Goal: Information Seeking & Learning: Learn about a topic

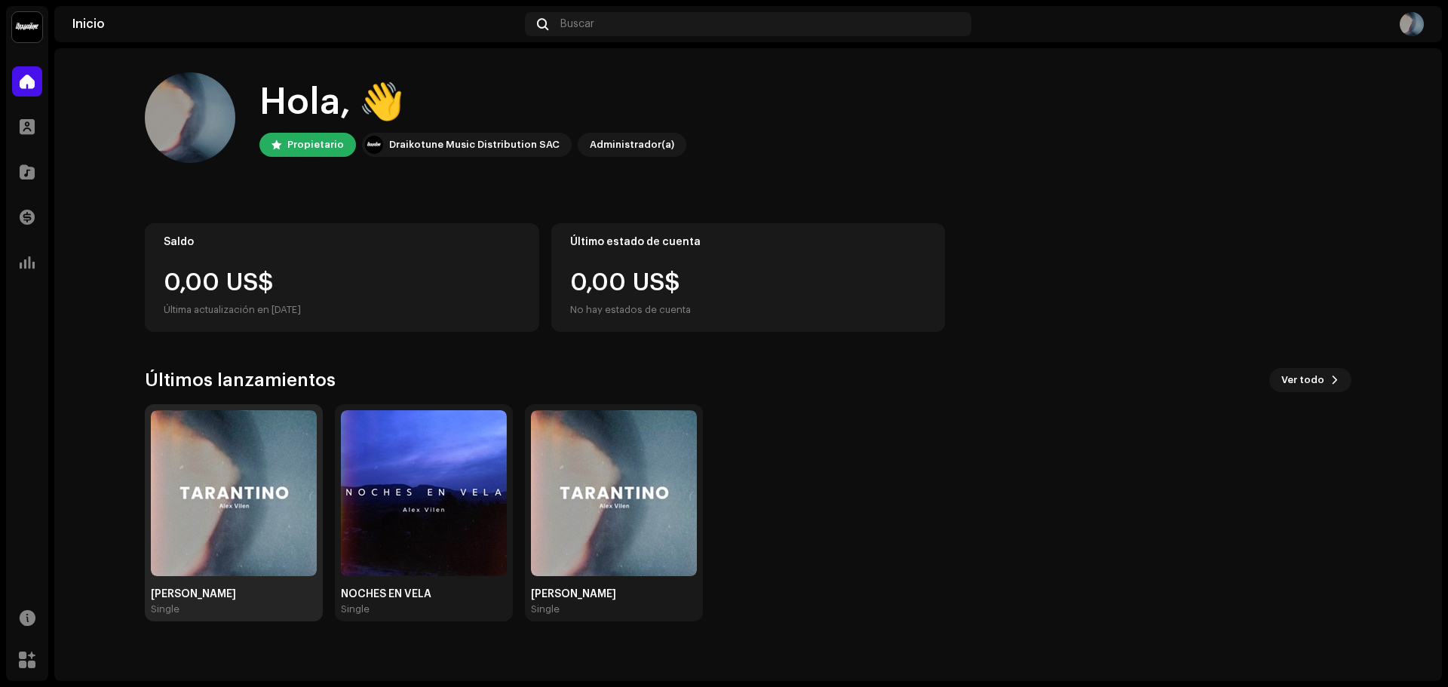
click at [204, 463] on img at bounding box center [234, 493] width 166 height 166
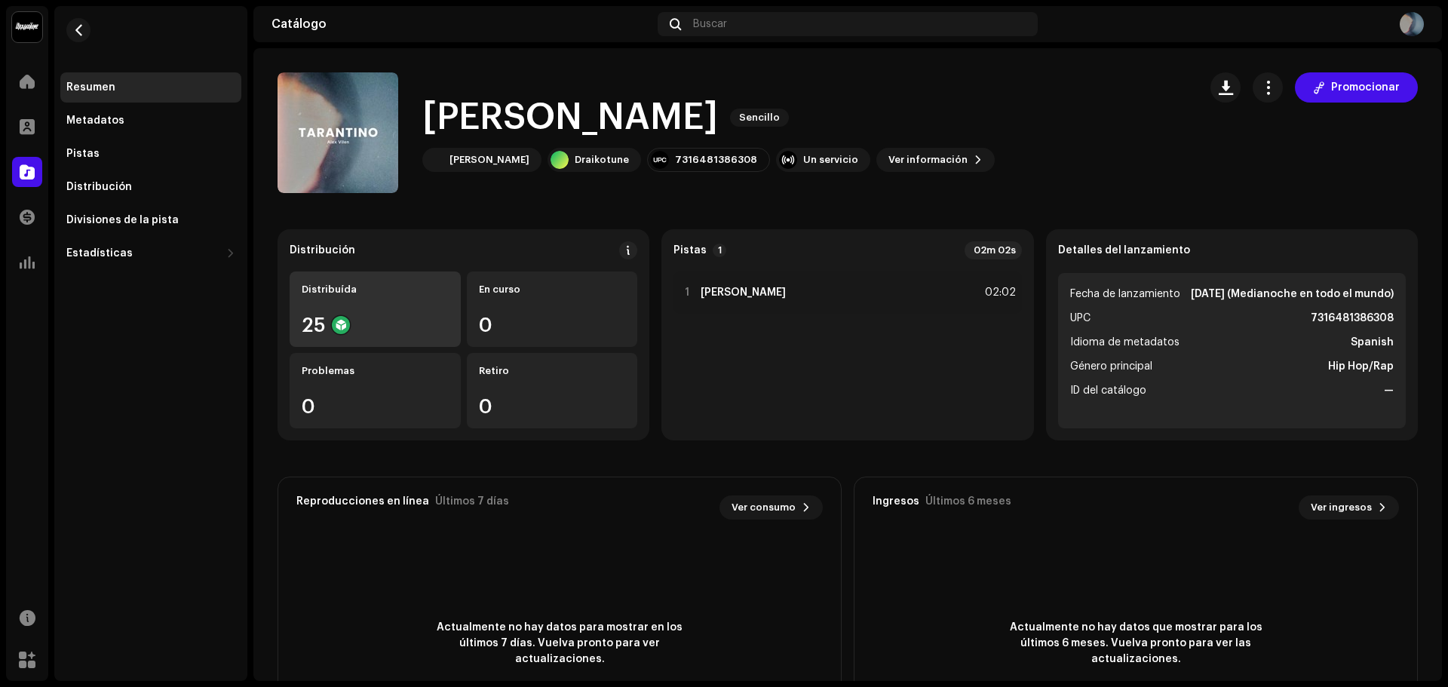
click at [413, 330] on div "25" at bounding box center [375, 325] width 147 height 20
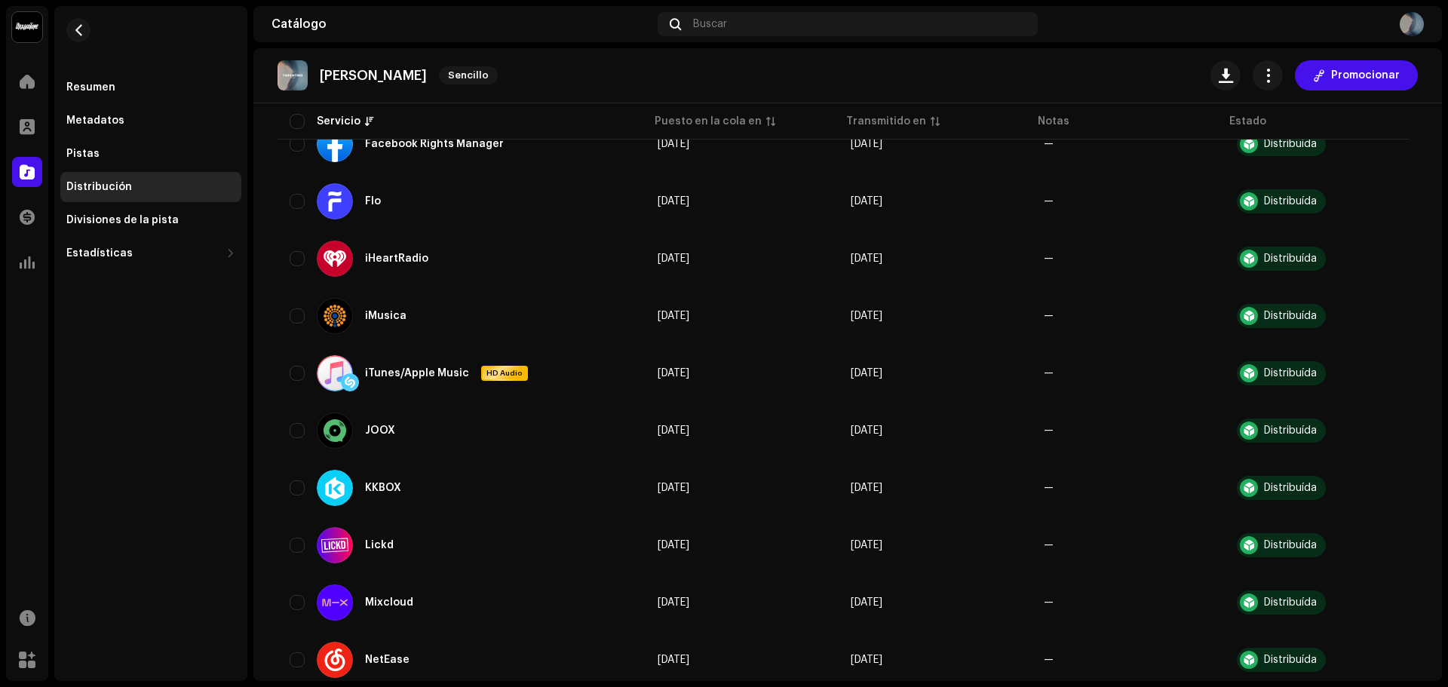
scroll to position [1137, 0]
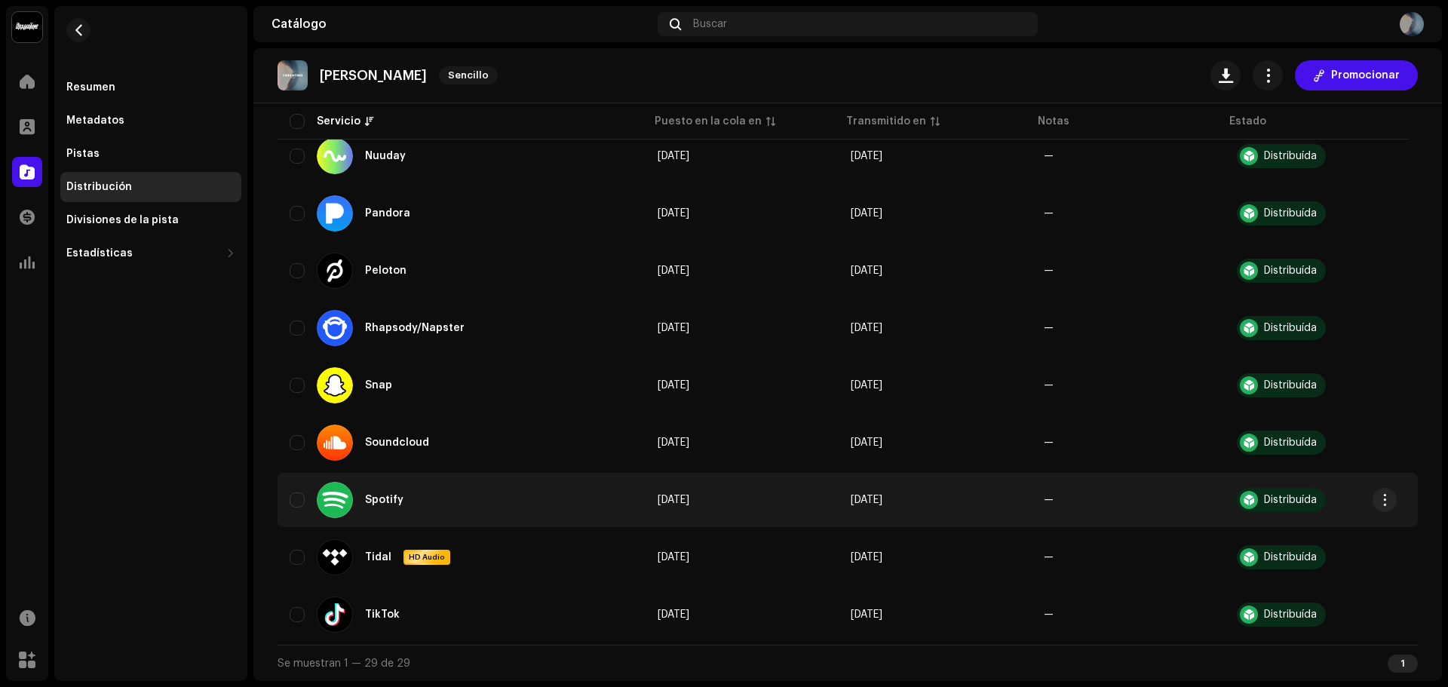
click at [593, 490] on div "Spotify" at bounding box center [462, 500] width 344 height 36
click at [1270, 515] on td "Distribuída" at bounding box center [1321, 500] width 193 height 54
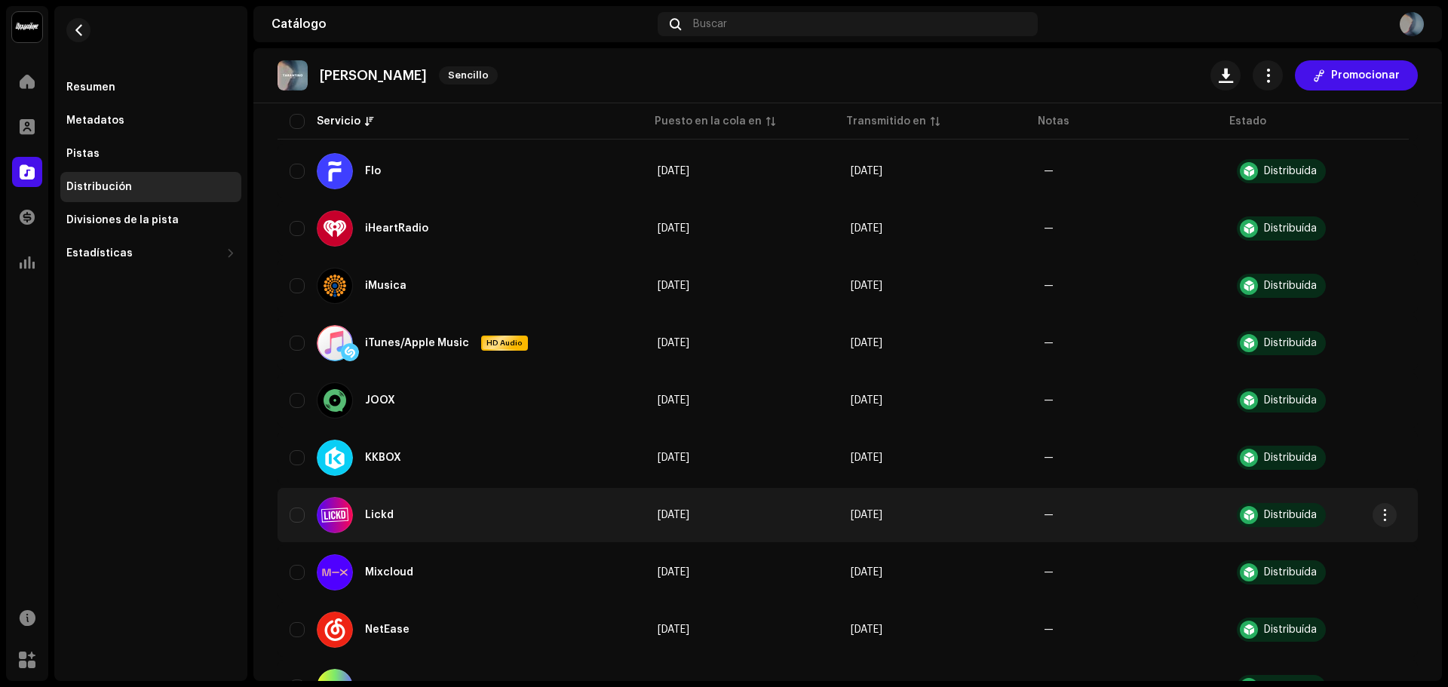
scroll to position [0, 0]
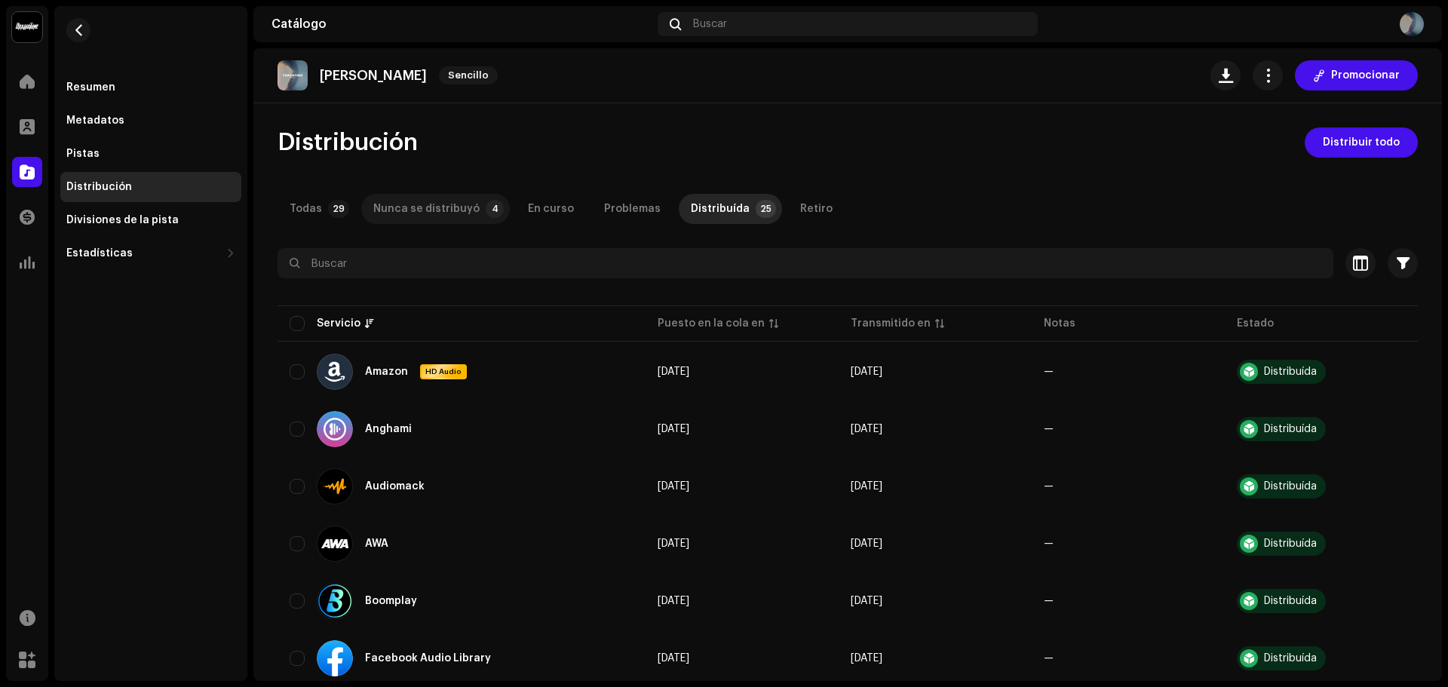
click at [412, 201] on div "Nunca se distribuyó" at bounding box center [426, 209] width 106 height 30
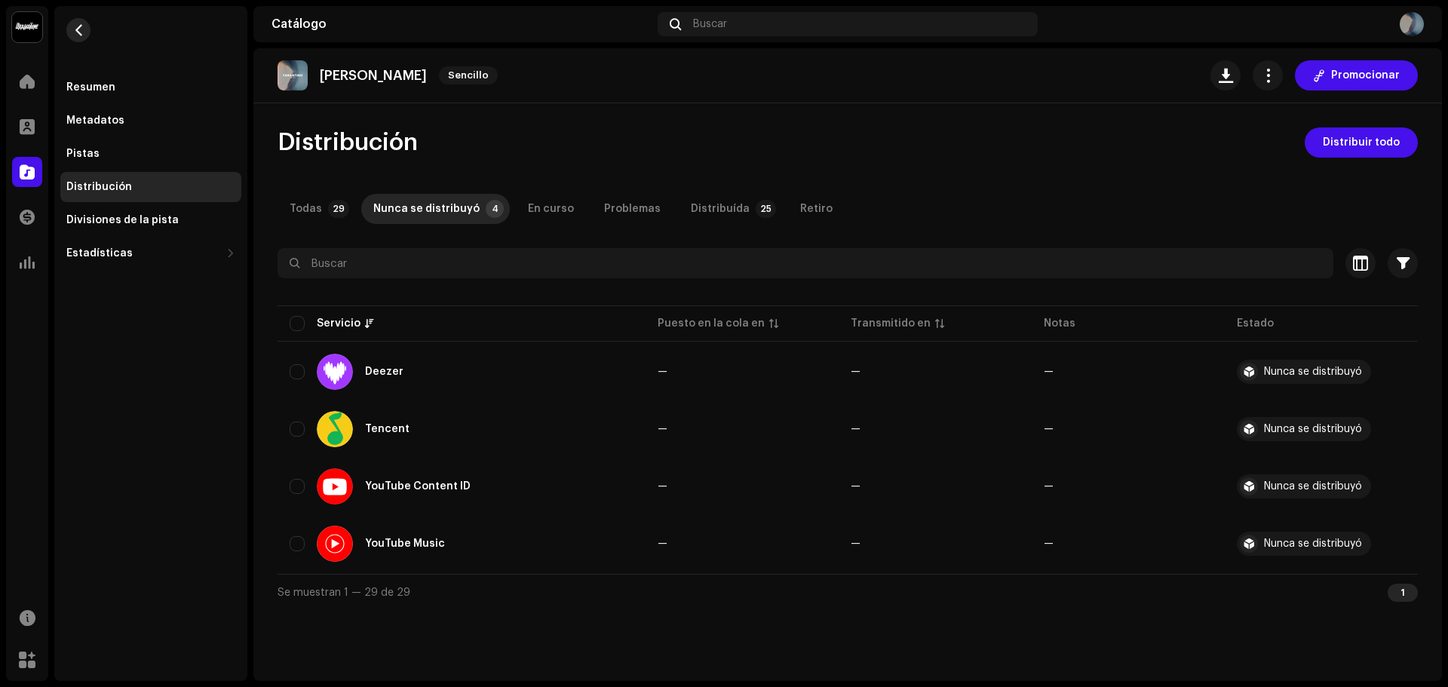
click at [82, 26] on span "button" at bounding box center [78, 30] width 11 height 12
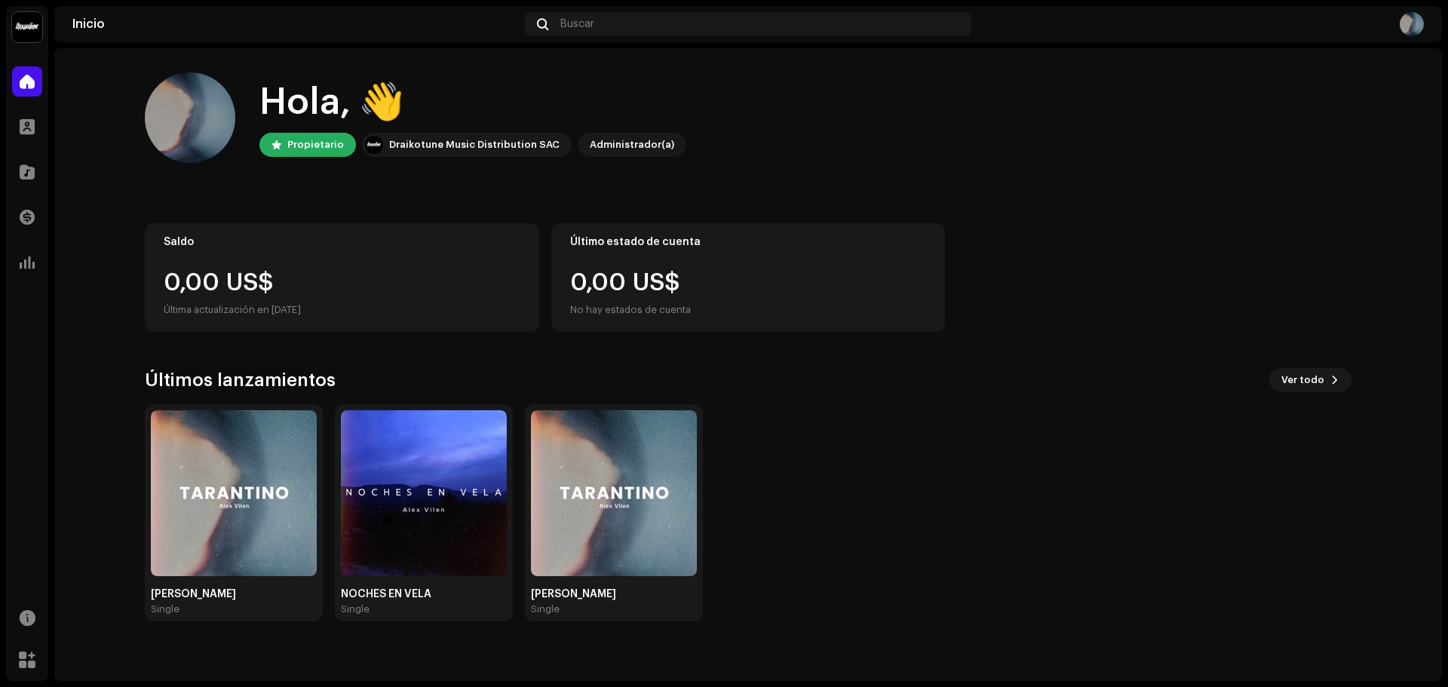
drag, startPoint x: 583, startPoint y: 201, endPoint x: 1105, endPoint y: 193, distance: 522.1
click at [31, 65] on div "Inicio" at bounding box center [27, 81] width 42 height 42
click at [32, 78] on span at bounding box center [27, 81] width 15 height 12
click at [16, 137] on div at bounding box center [27, 127] width 30 height 30
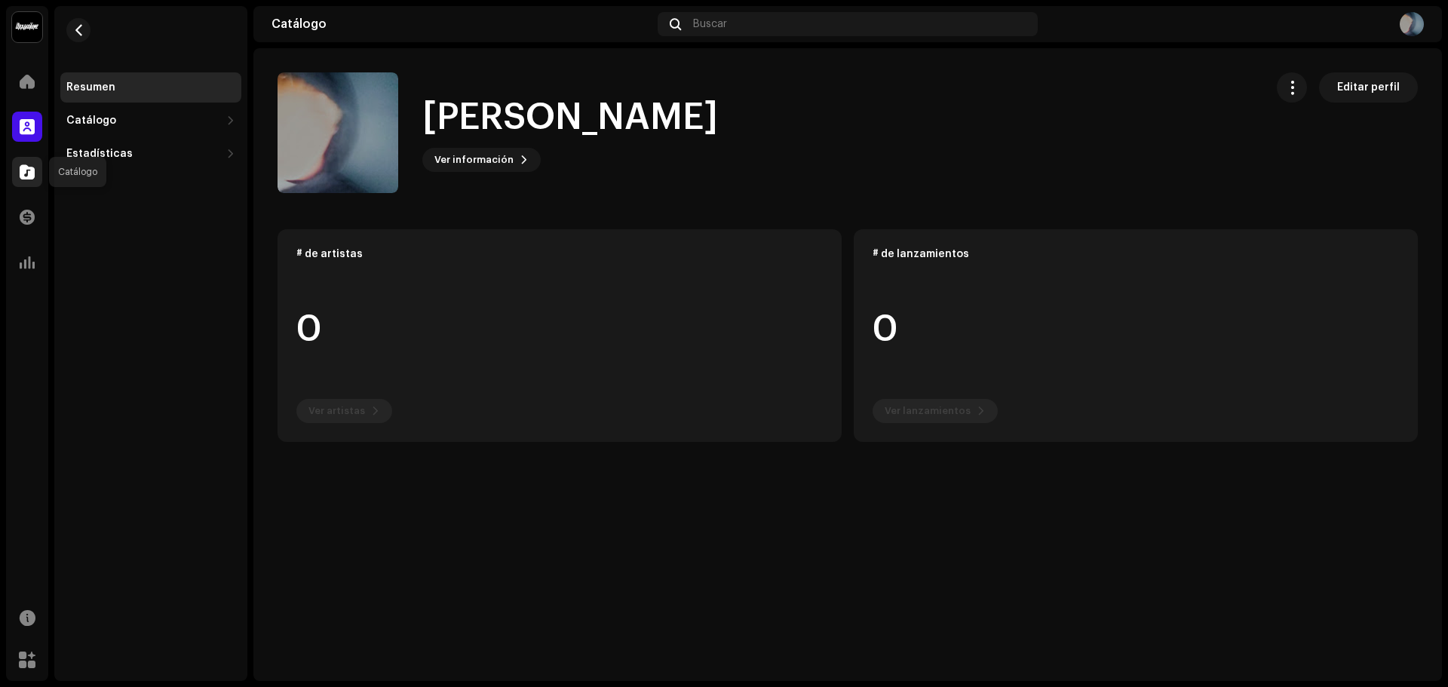
click at [41, 177] on div at bounding box center [27, 172] width 30 height 30
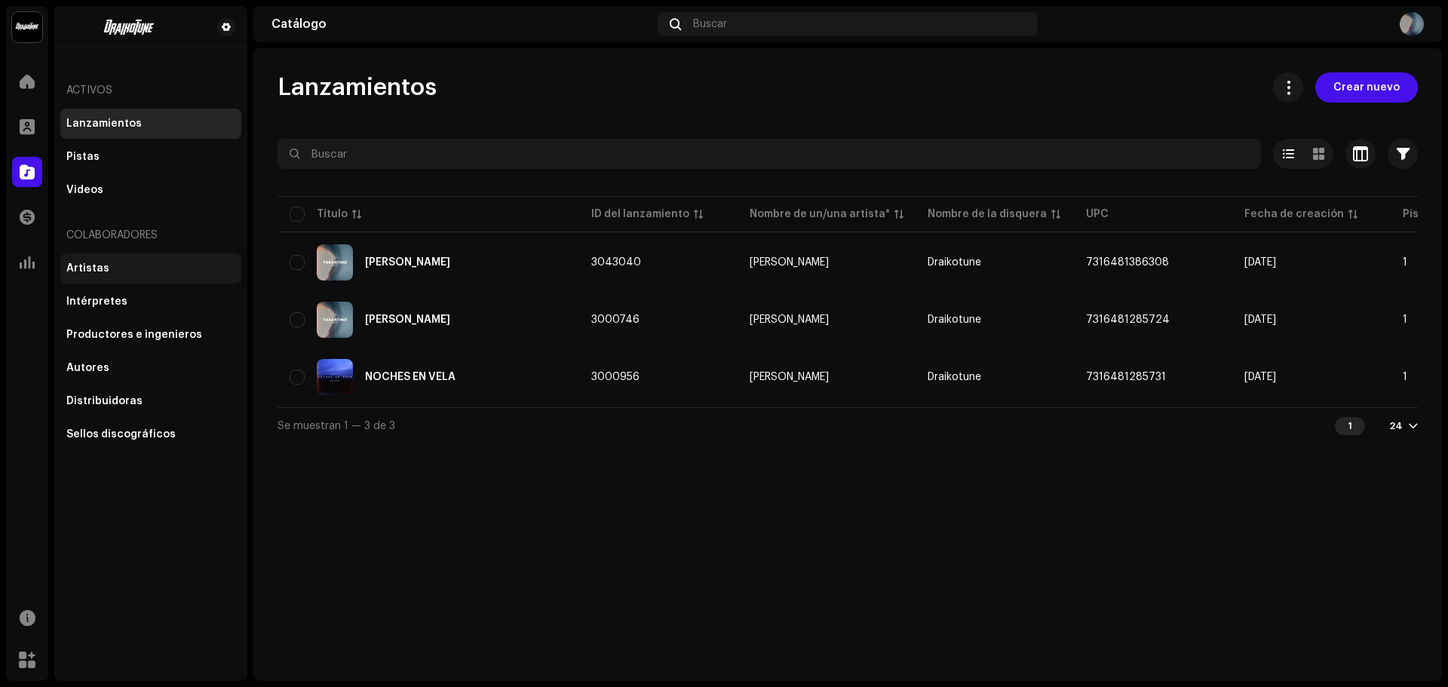
click at [113, 269] on div "Artistas" at bounding box center [150, 269] width 169 height 12
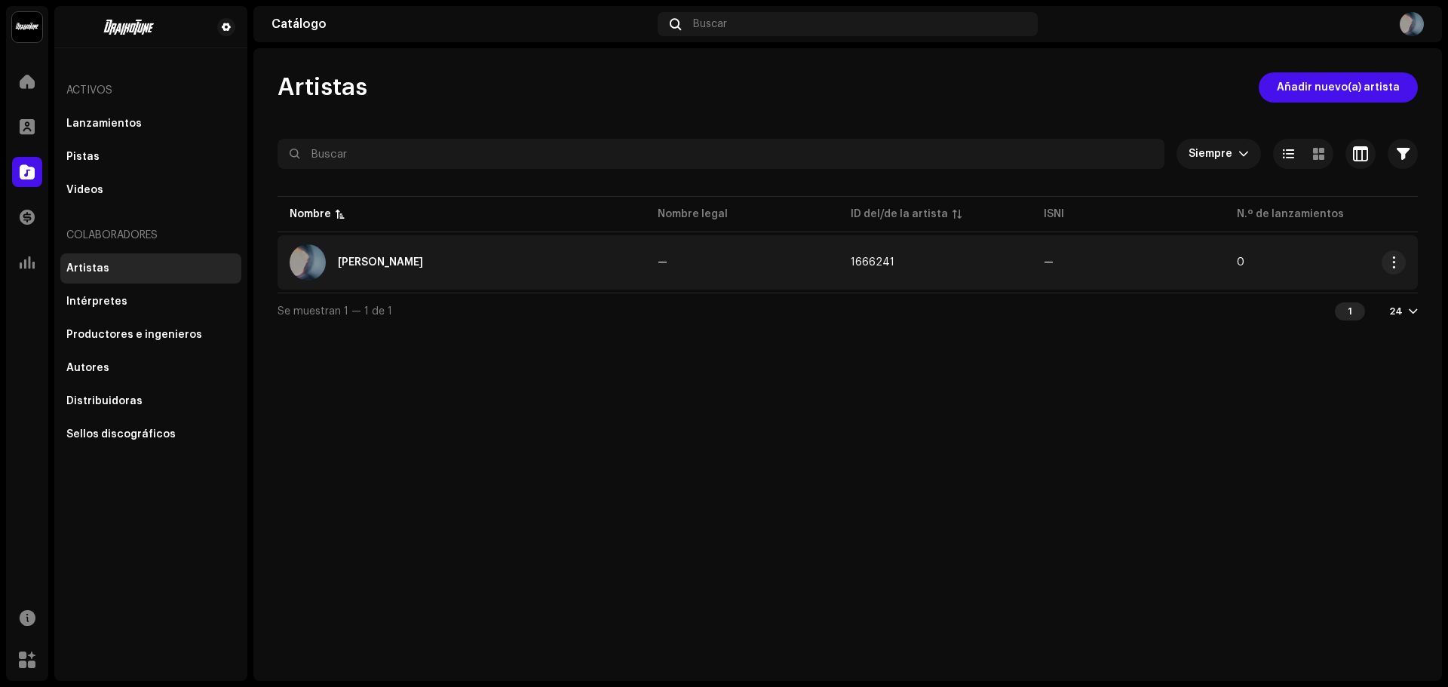
click at [327, 259] on div "[PERSON_NAME]" at bounding box center [462, 262] width 344 height 36
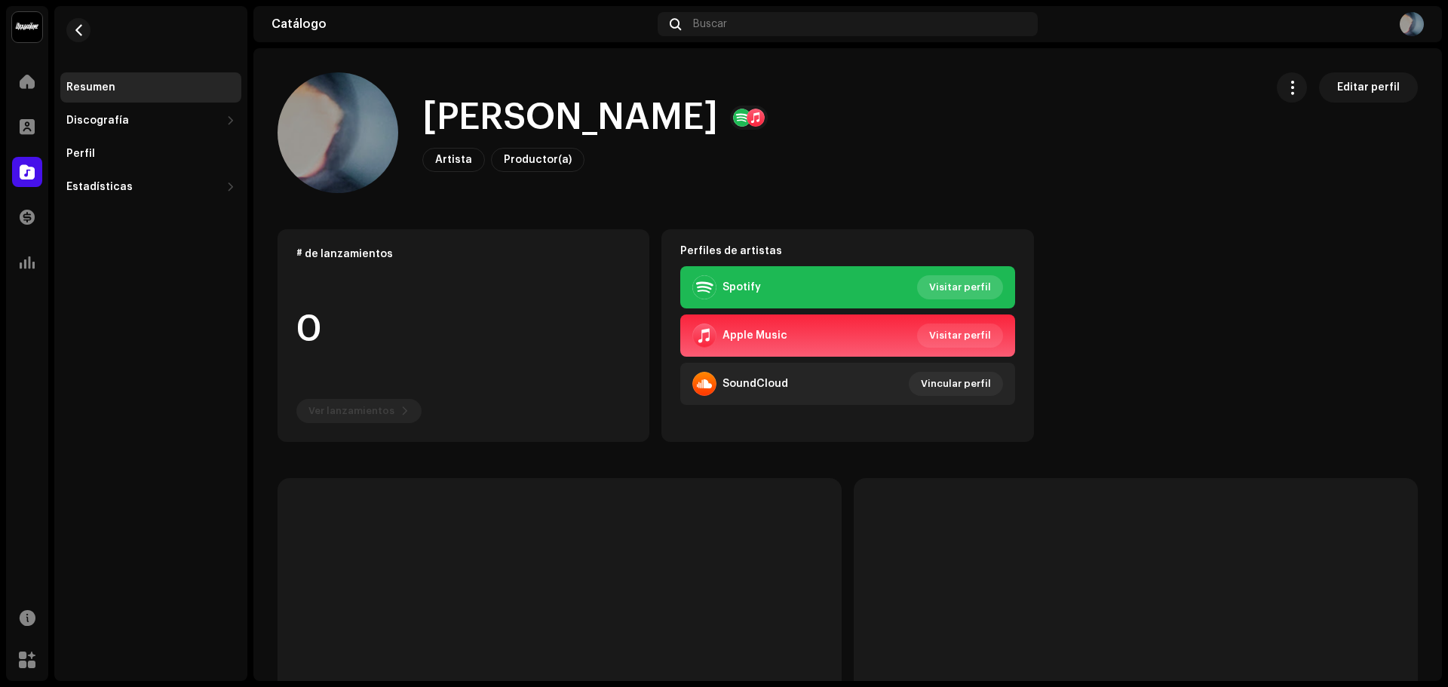
click at [972, 291] on span "Visitar perfil" at bounding box center [960, 287] width 62 height 30
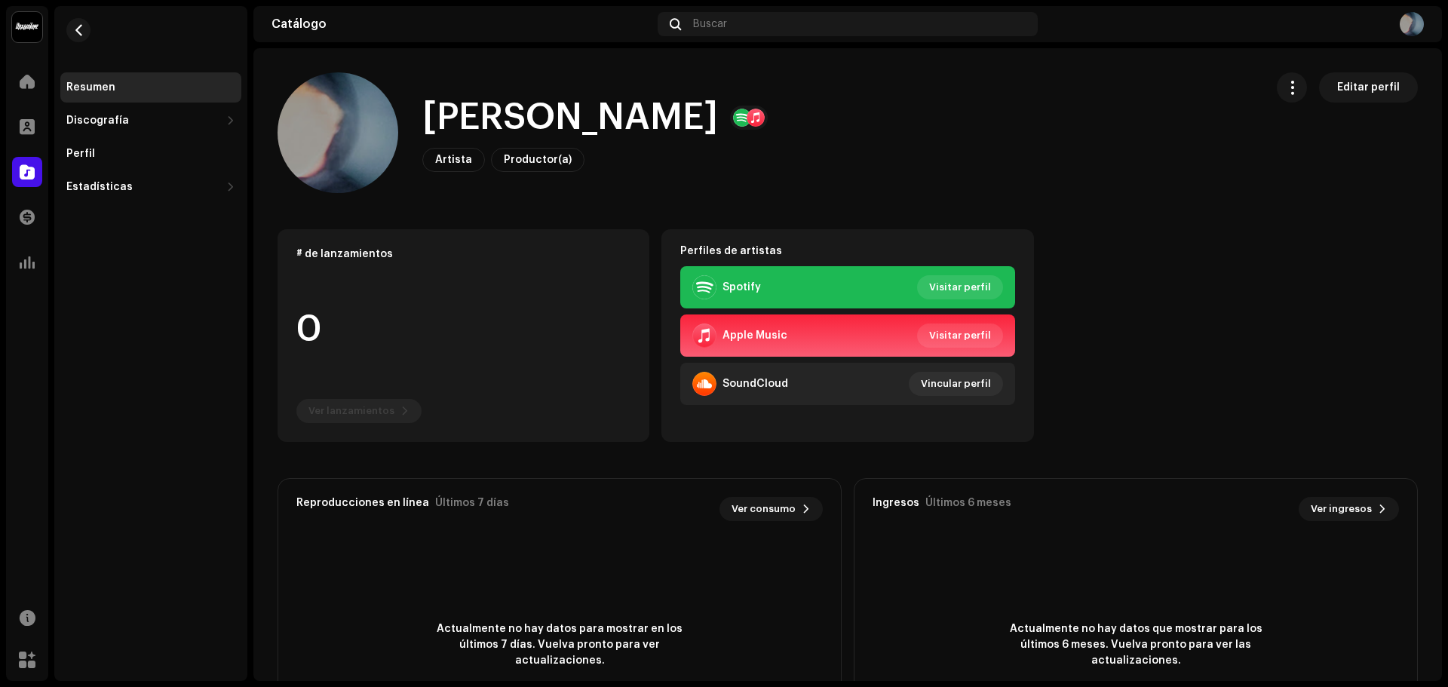
drag, startPoint x: 486, startPoint y: 165, endPoint x: 558, endPoint y: 164, distance: 72.4
click at [487, 165] on div "Artista Productor(a)" at bounding box center [503, 160] width 162 height 24
click at [1338, 89] on span "Editar perfil" at bounding box center [1369, 87] width 63 height 30
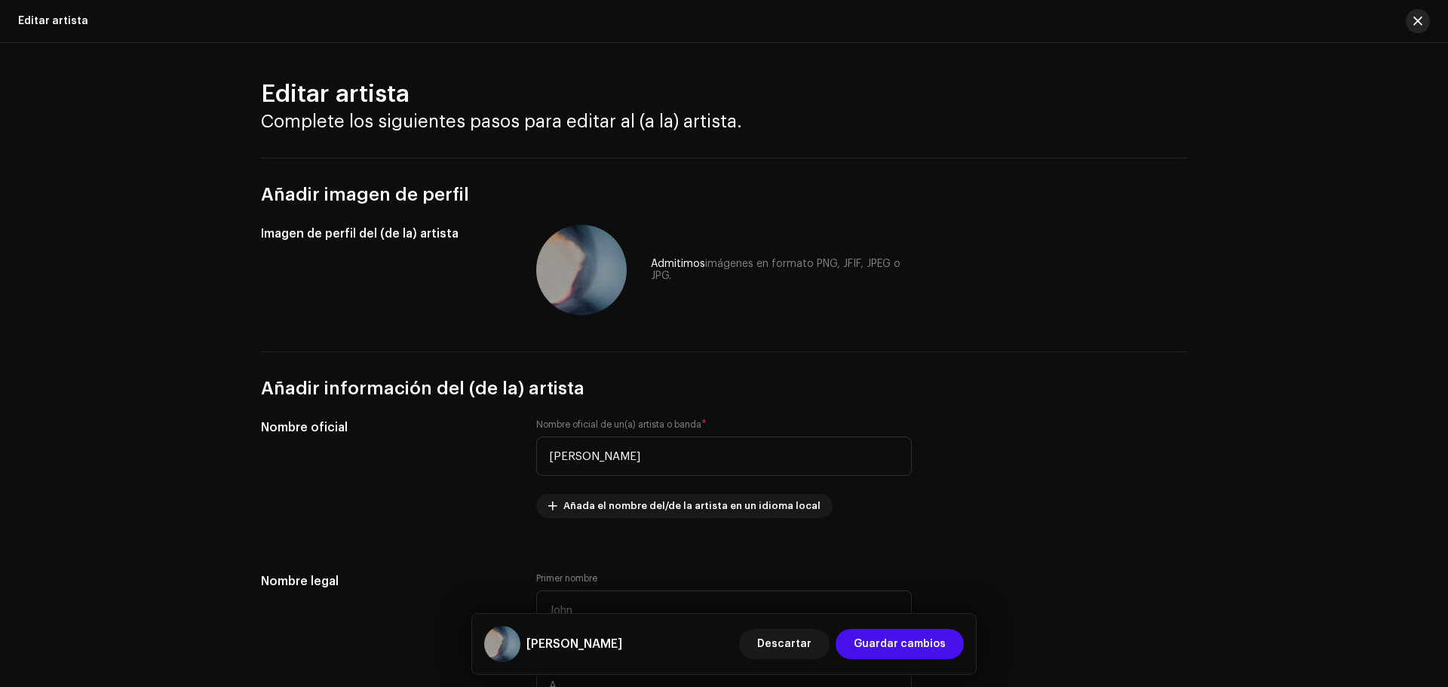
click at [1411, 28] on button "button" at bounding box center [1418, 21] width 24 height 24
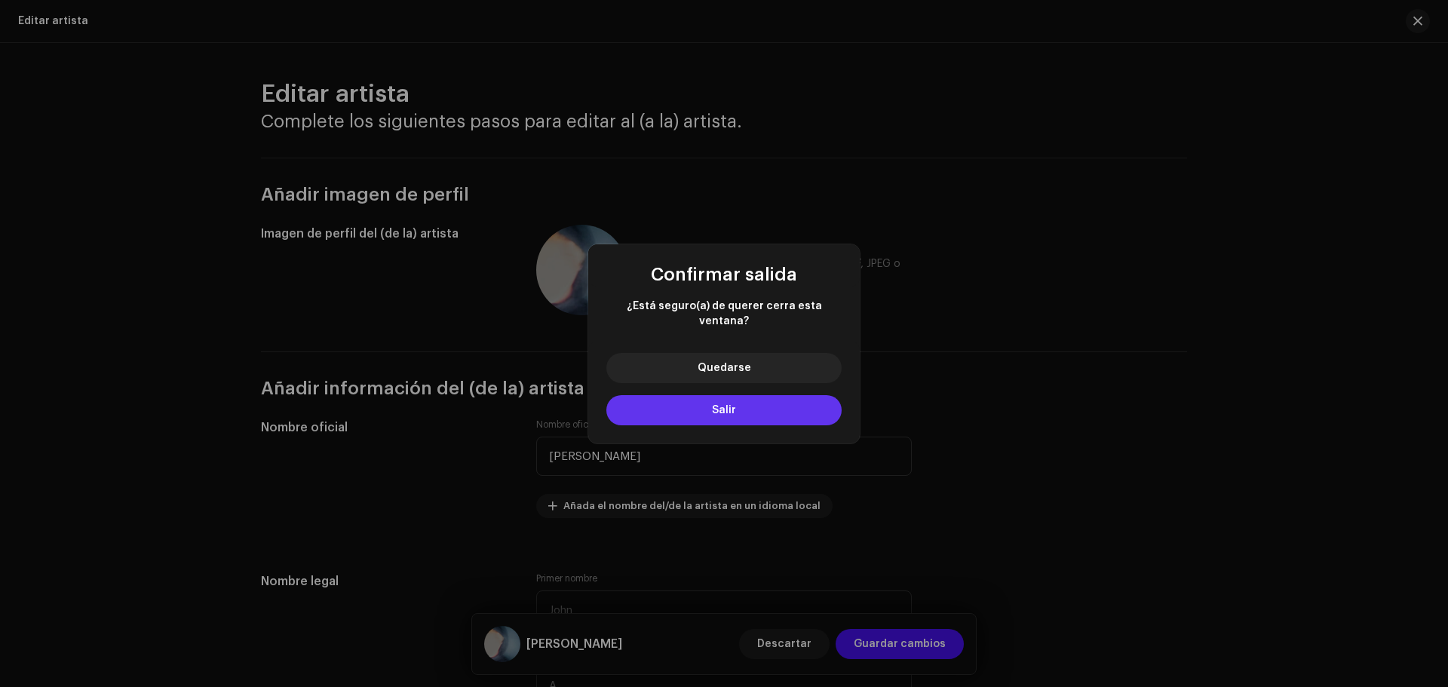
click at [797, 398] on button "Salir" at bounding box center [724, 410] width 235 height 30
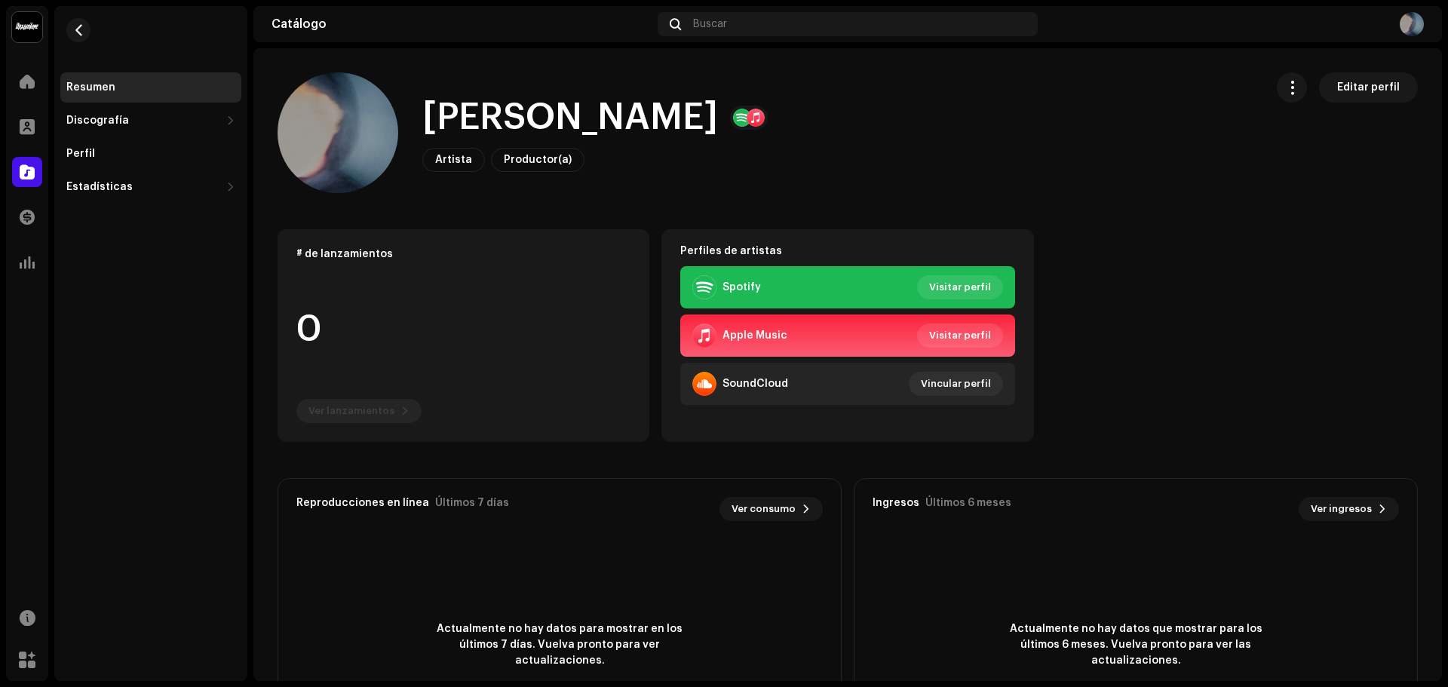
click at [368, 309] on re-o-card-data "# de lanzamientos 0 Ver lanzamientos" at bounding box center [464, 335] width 372 height 213
click at [301, 336] on re-o-card-data "# de lanzamientos 0 Ver lanzamientos" at bounding box center [464, 335] width 372 height 213
click at [335, 246] on re-o-card-data "# de lanzamientos 0 Ver lanzamientos" at bounding box center [464, 335] width 372 height 213
drag, startPoint x: 1181, startPoint y: 364, endPoint x: 705, endPoint y: 78, distance: 555.3
click at [705, 78] on div "[PERSON_NAME] Artista Productor(a) Editar perfil" at bounding box center [765, 132] width 975 height 121
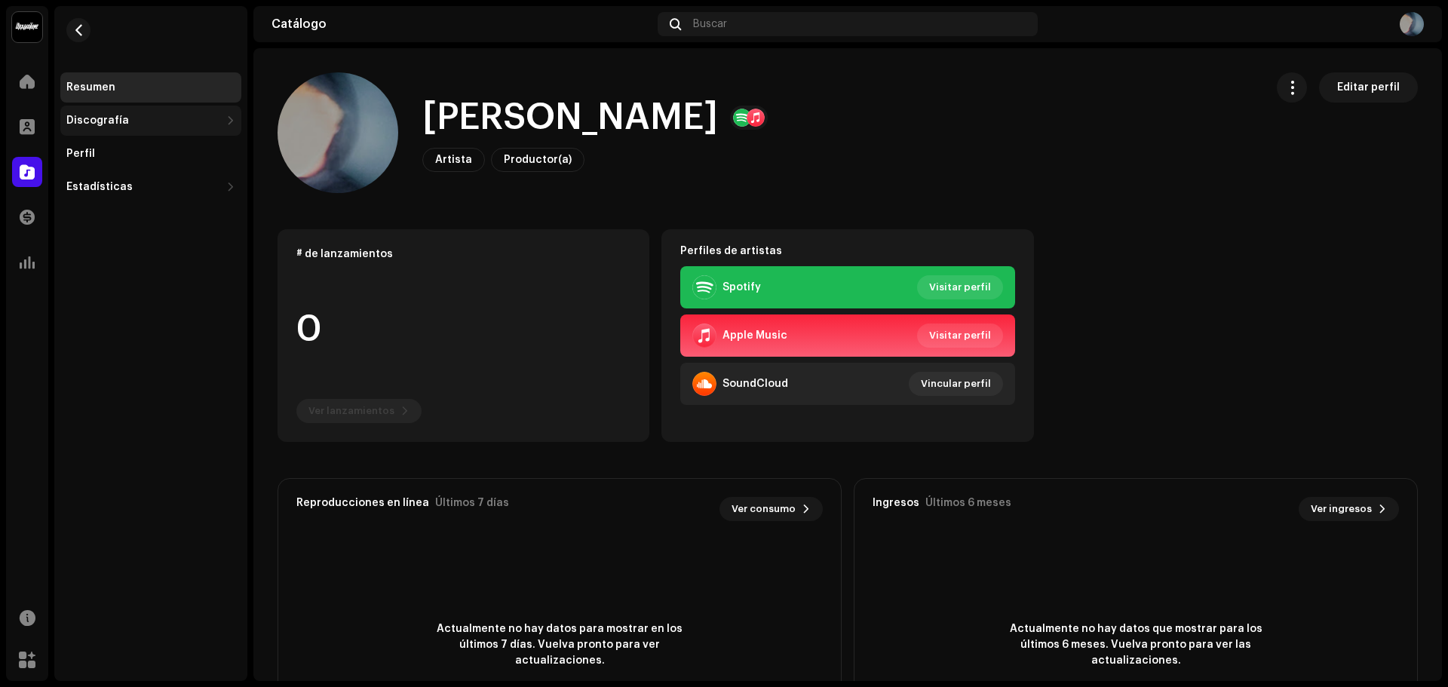
click at [170, 121] on div "Discografía" at bounding box center [143, 121] width 154 height 12
click at [176, 146] on div "Lanzamientos" at bounding box center [150, 154] width 181 height 30
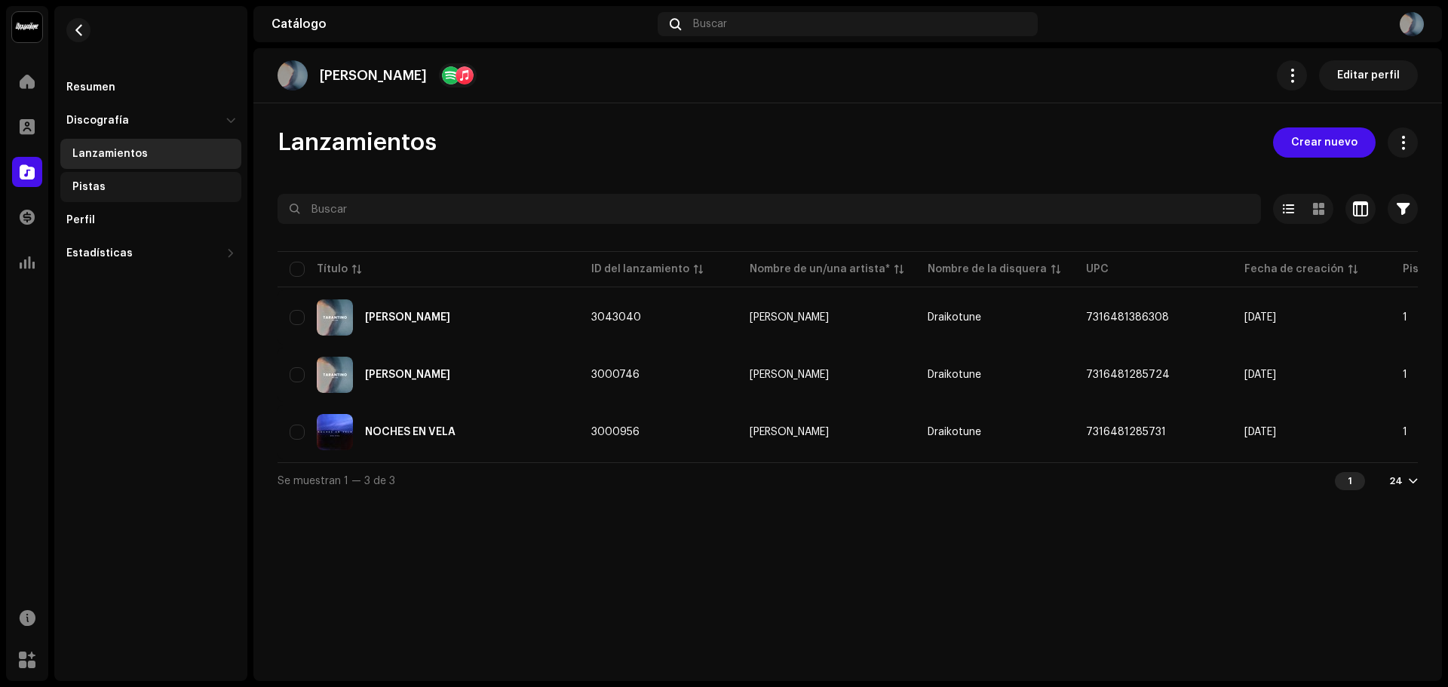
click at [187, 179] on div "Pistas" at bounding box center [150, 187] width 181 height 30
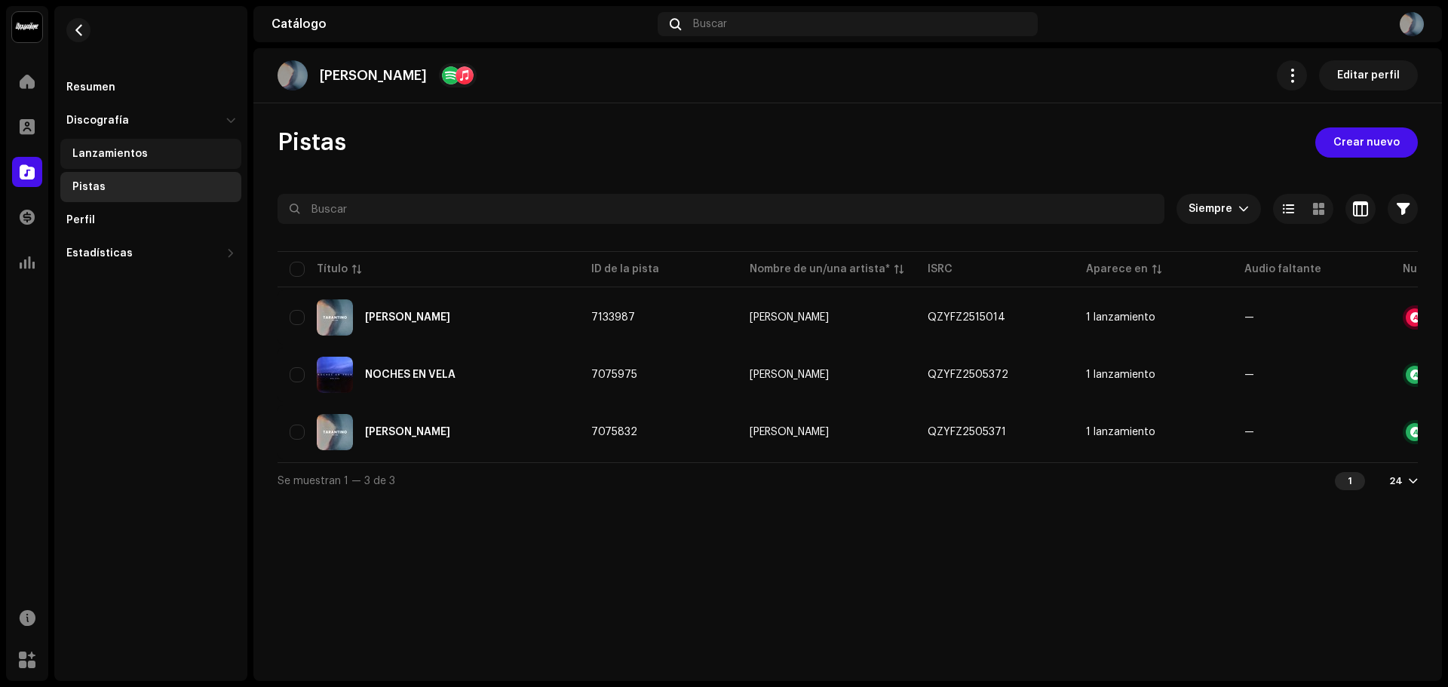
click at [186, 160] on div "Lanzamientos" at bounding box center [150, 154] width 181 height 30
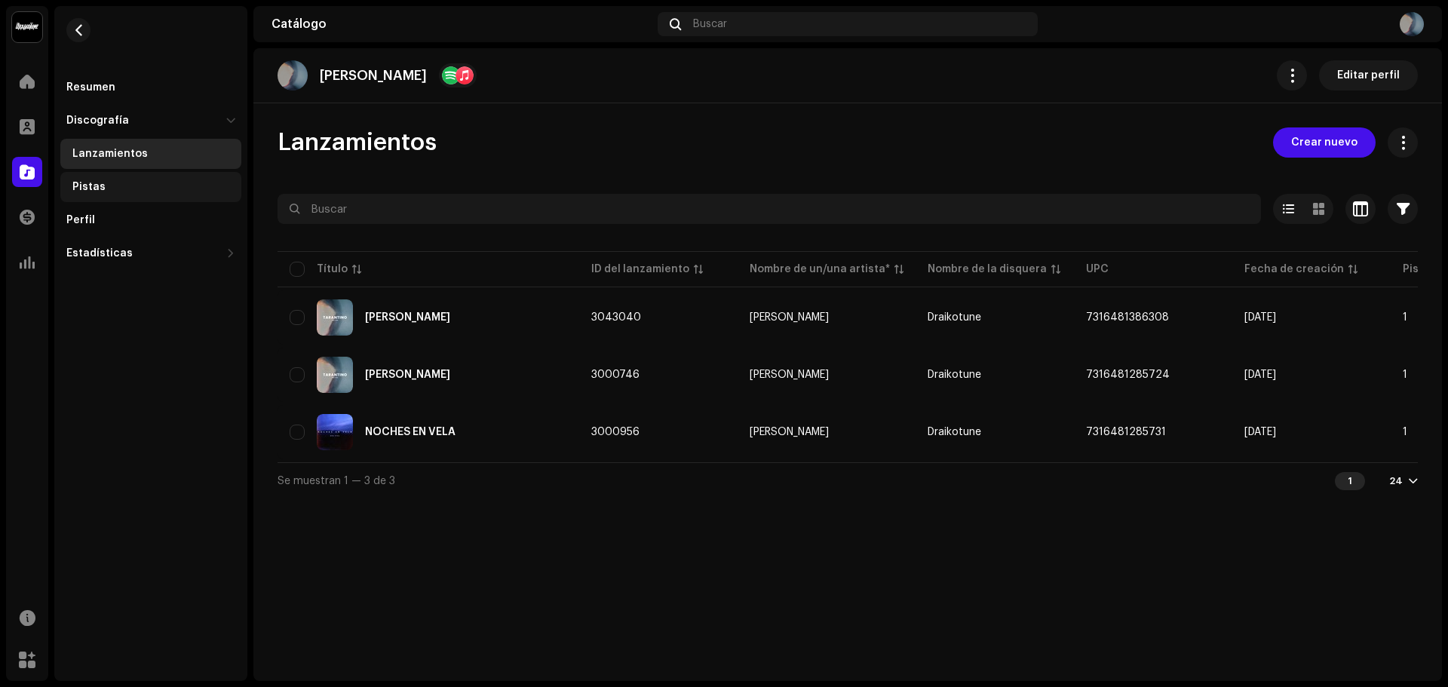
click at [182, 192] on div "Pistas" at bounding box center [153, 187] width 163 height 12
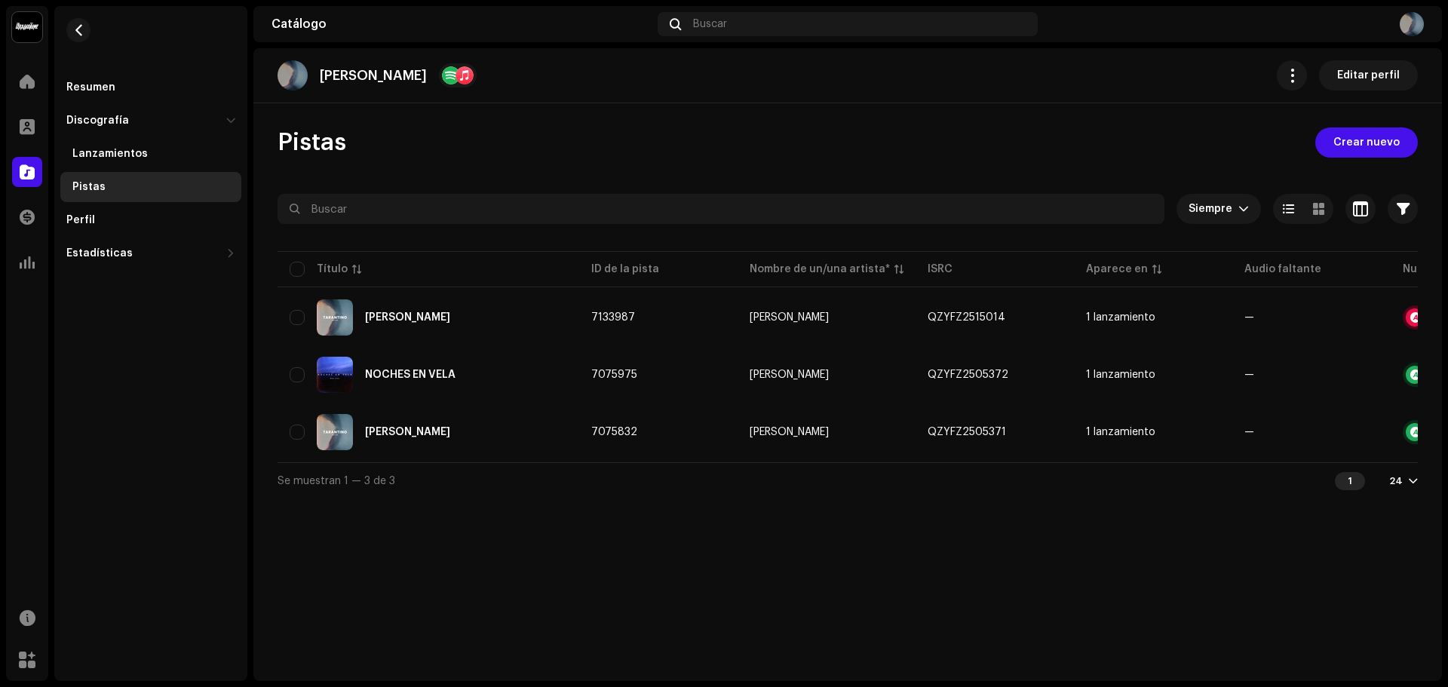
drag, startPoint x: 498, startPoint y: 468, endPoint x: 677, endPoint y: 480, distance: 179.2
click at [675, 480] on div "Se muestran 1 — 3 de 3 1 24" at bounding box center [848, 480] width 1141 height 36
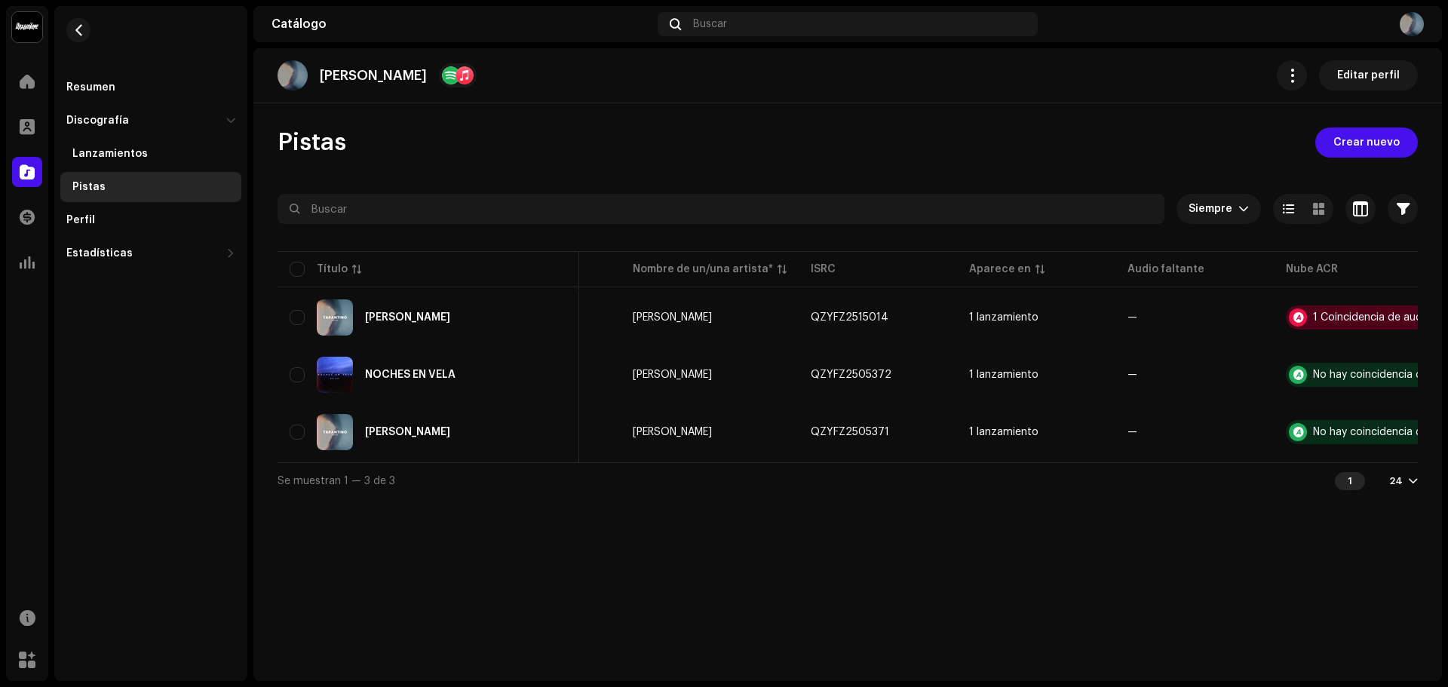
scroll to position [0, 172]
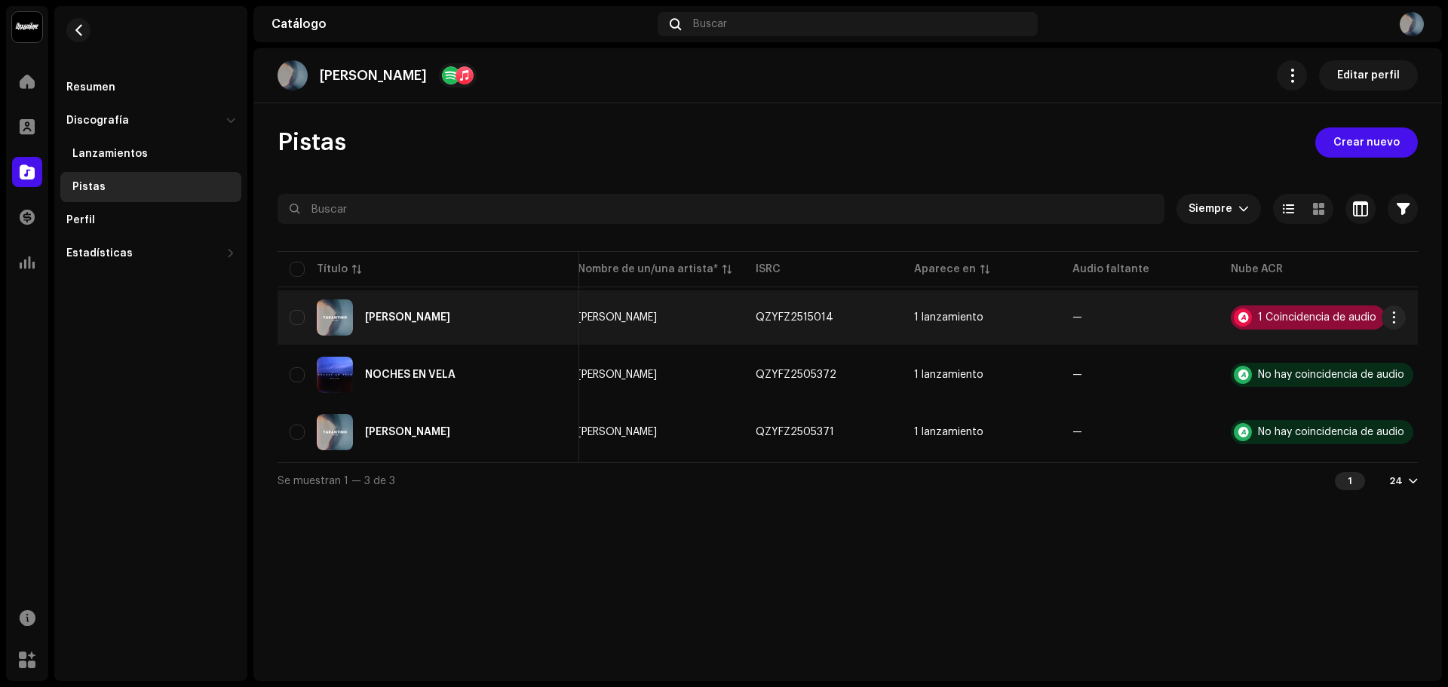
click at [1268, 324] on div "1 Coincidencia de audio" at bounding box center [1308, 318] width 155 height 24
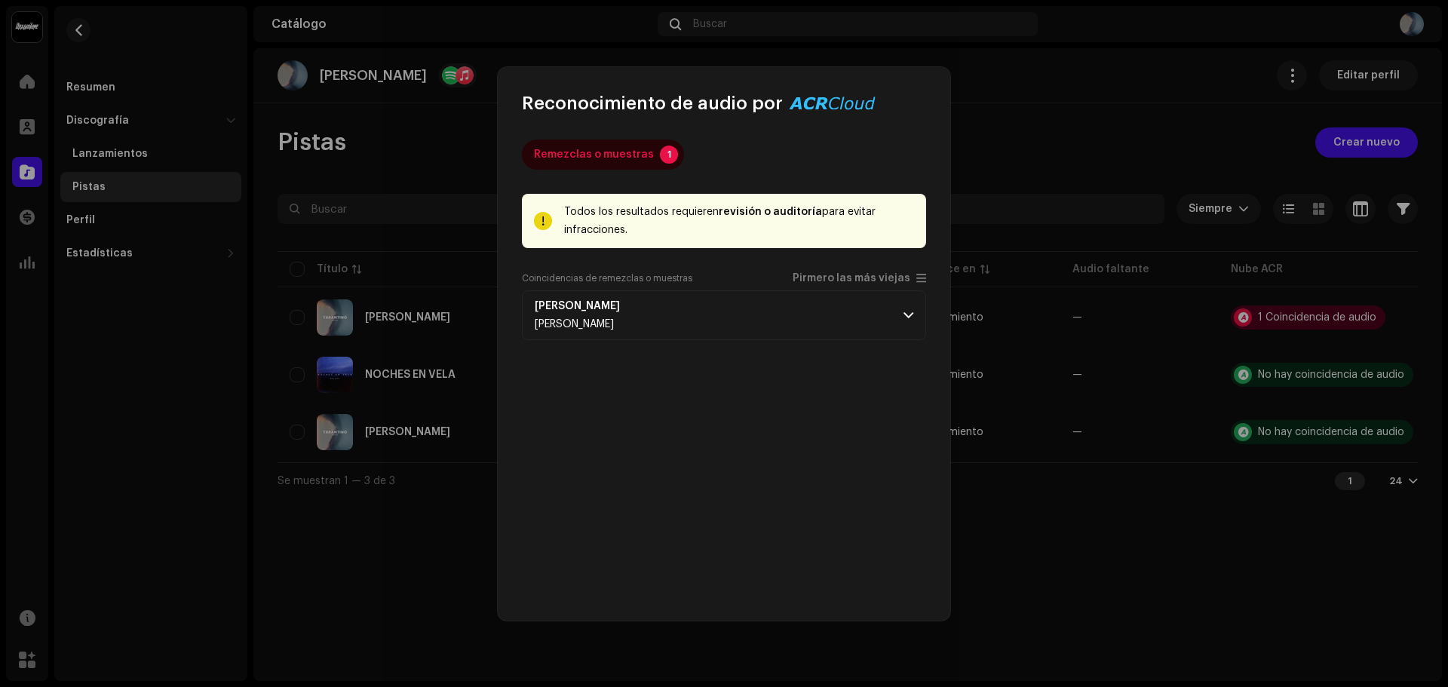
drag, startPoint x: 780, startPoint y: 213, endPoint x: 779, endPoint y: 229, distance: 16.7
click at [779, 229] on div "Todos los resultados requieren revisión o auditoría para evitar infracciones." at bounding box center [739, 221] width 350 height 36
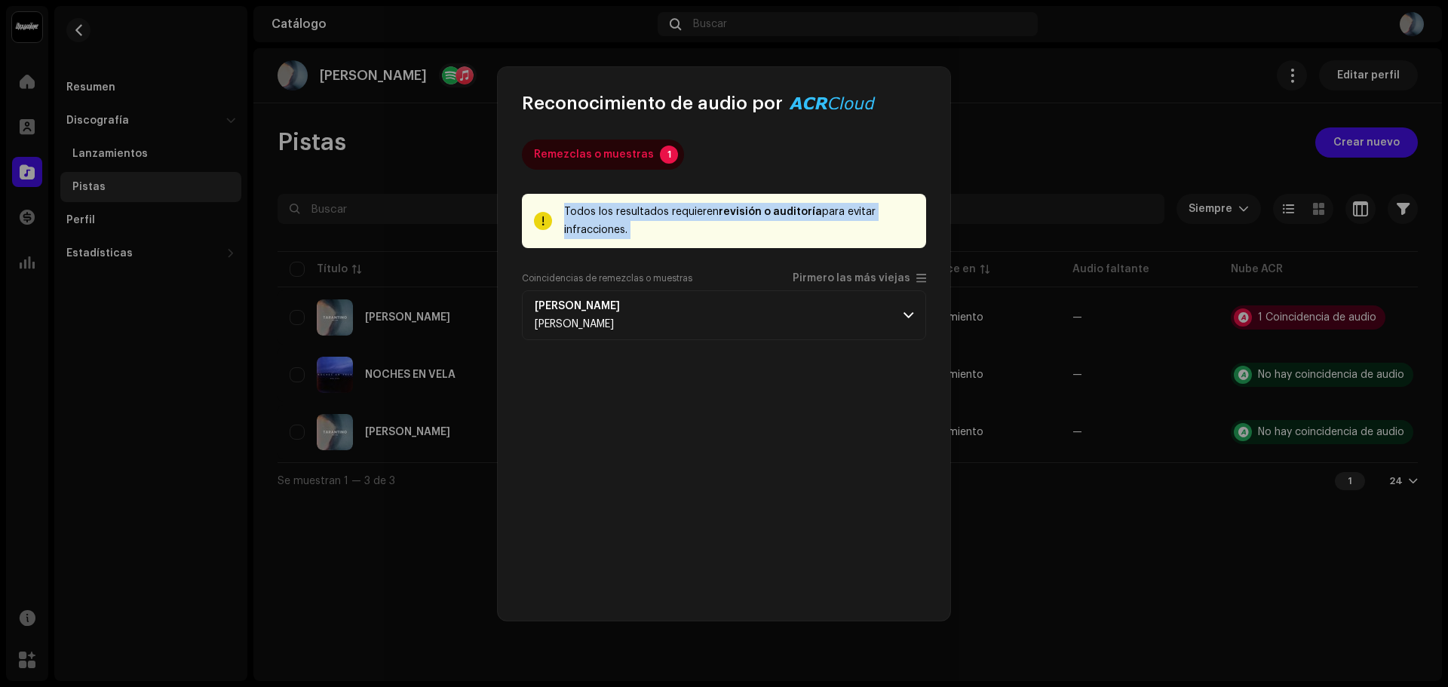
click at [779, 229] on div "Todos los resultados requieren revisión o auditoría para evitar infracciones." at bounding box center [739, 221] width 350 height 36
click at [791, 229] on div "Todos los resultados requieren revisión o auditoría para evitar infracciones." at bounding box center [739, 221] width 350 height 36
click at [760, 326] on p-accordion-header "[PERSON_NAME] [PERSON_NAME]" at bounding box center [724, 315] width 404 height 50
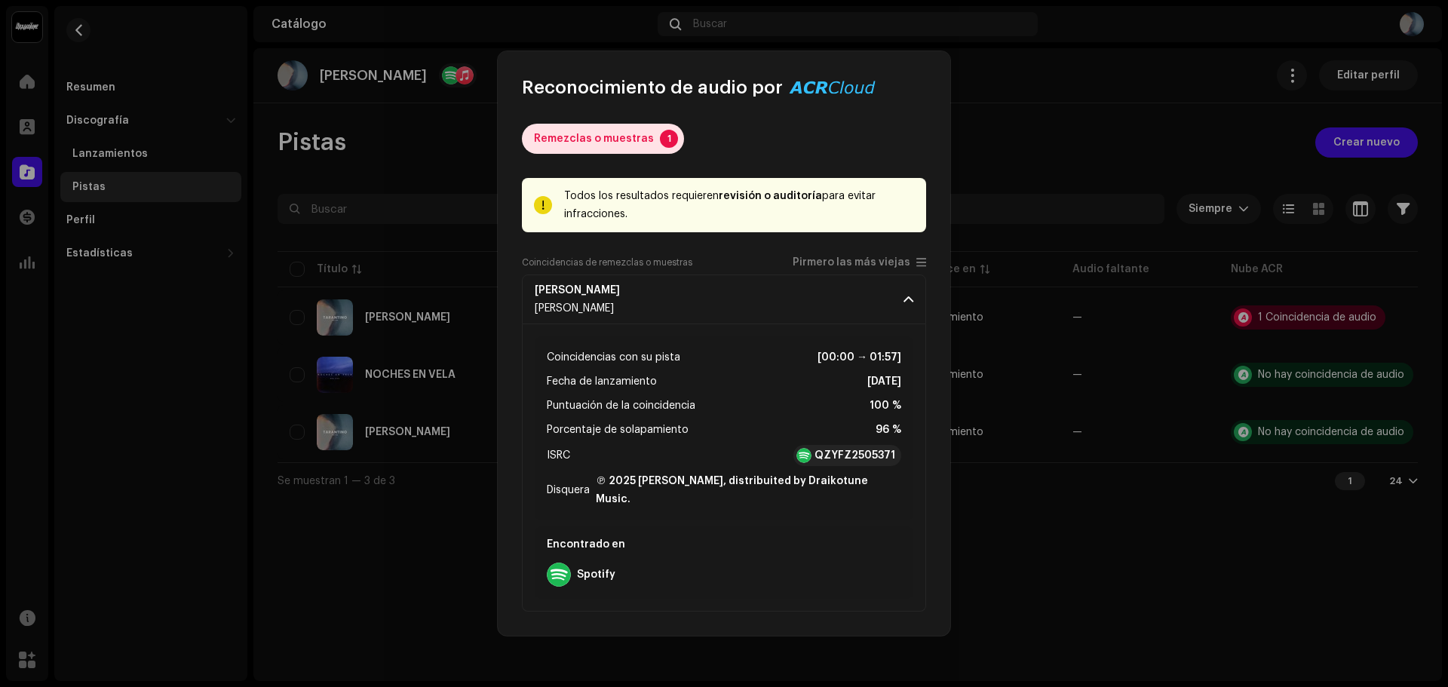
click at [648, 146] on p-tab "Remezclas o muestras 1" at bounding box center [603, 139] width 162 height 30
click at [641, 149] on div "Remezclas o muestras" at bounding box center [594, 139] width 120 height 30
click at [662, 146] on p-badge "1" at bounding box center [669, 139] width 18 height 18
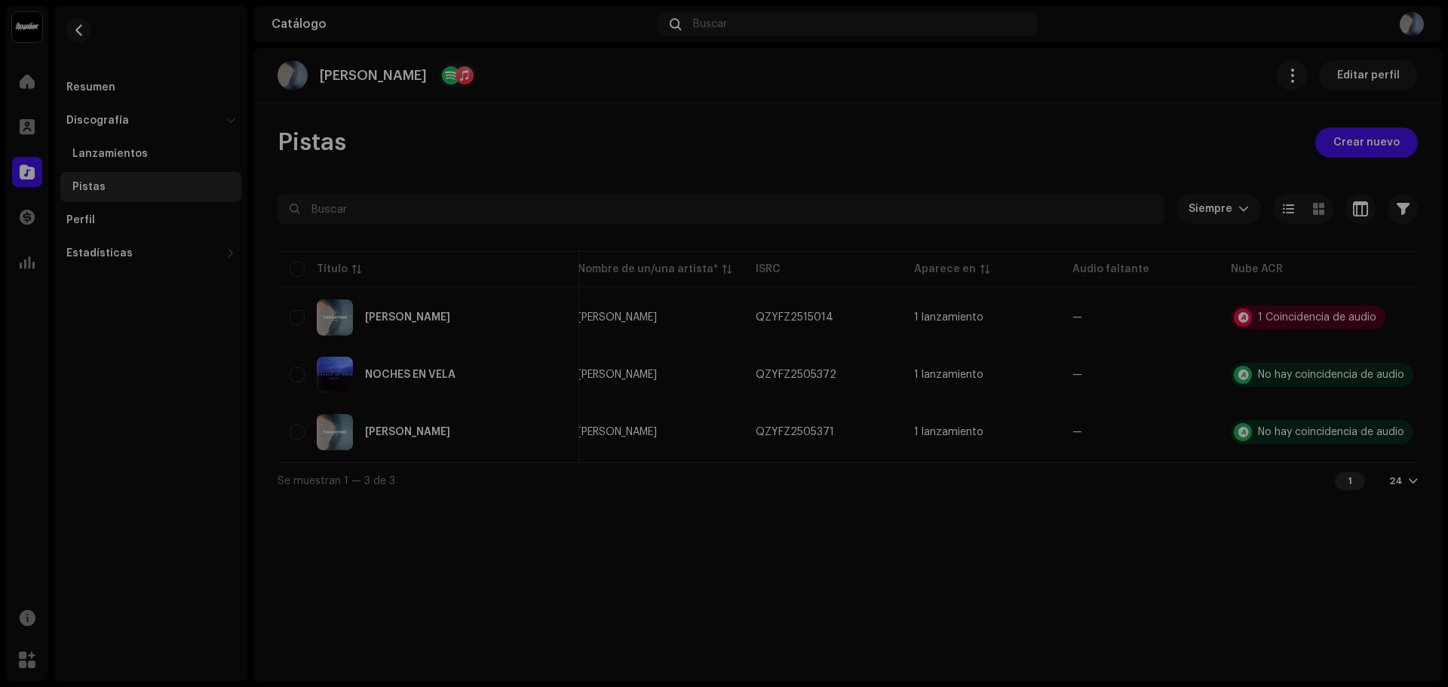
click at [1331, 299] on div "Reconocimiento de audio por Remezclas o muestras 1 Todos los resultados requier…" at bounding box center [724, 343] width 1448 height 687
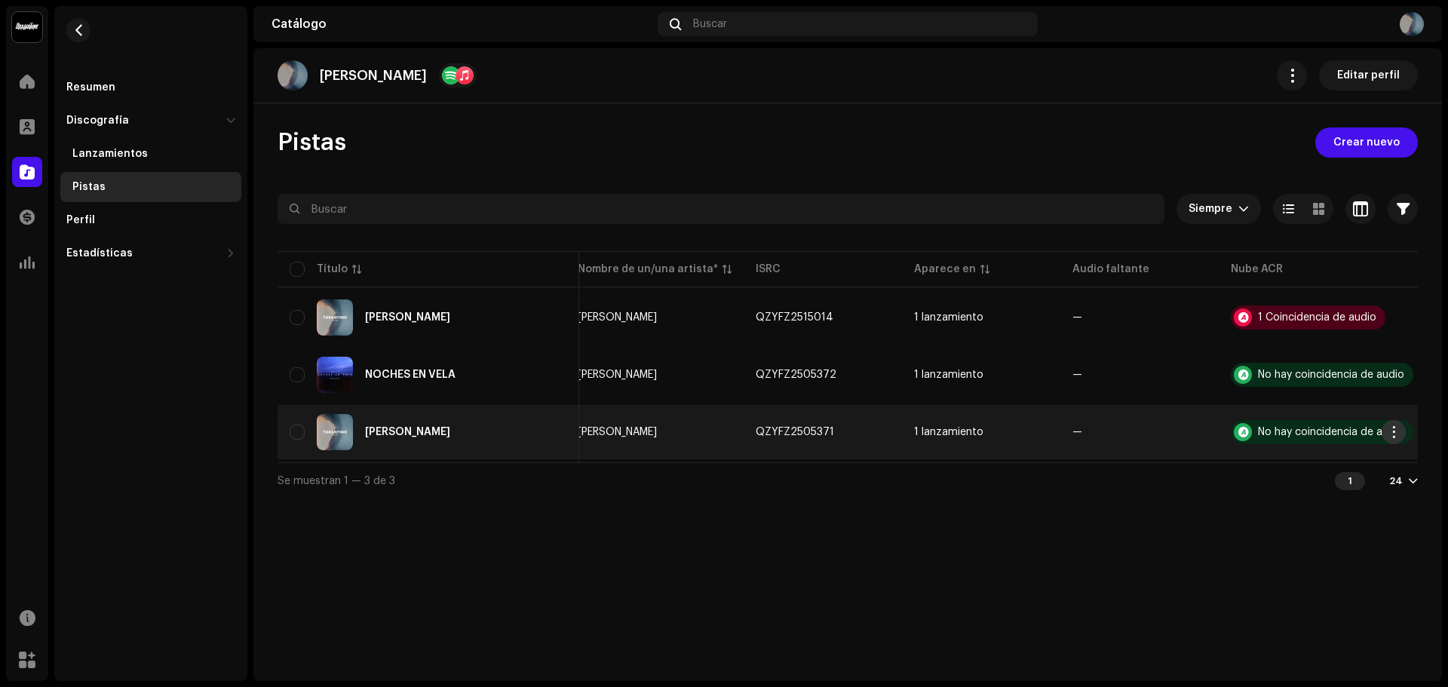
click at [1404, 435] on button "button" at bounding box center [1394, 432] width 24 height 24
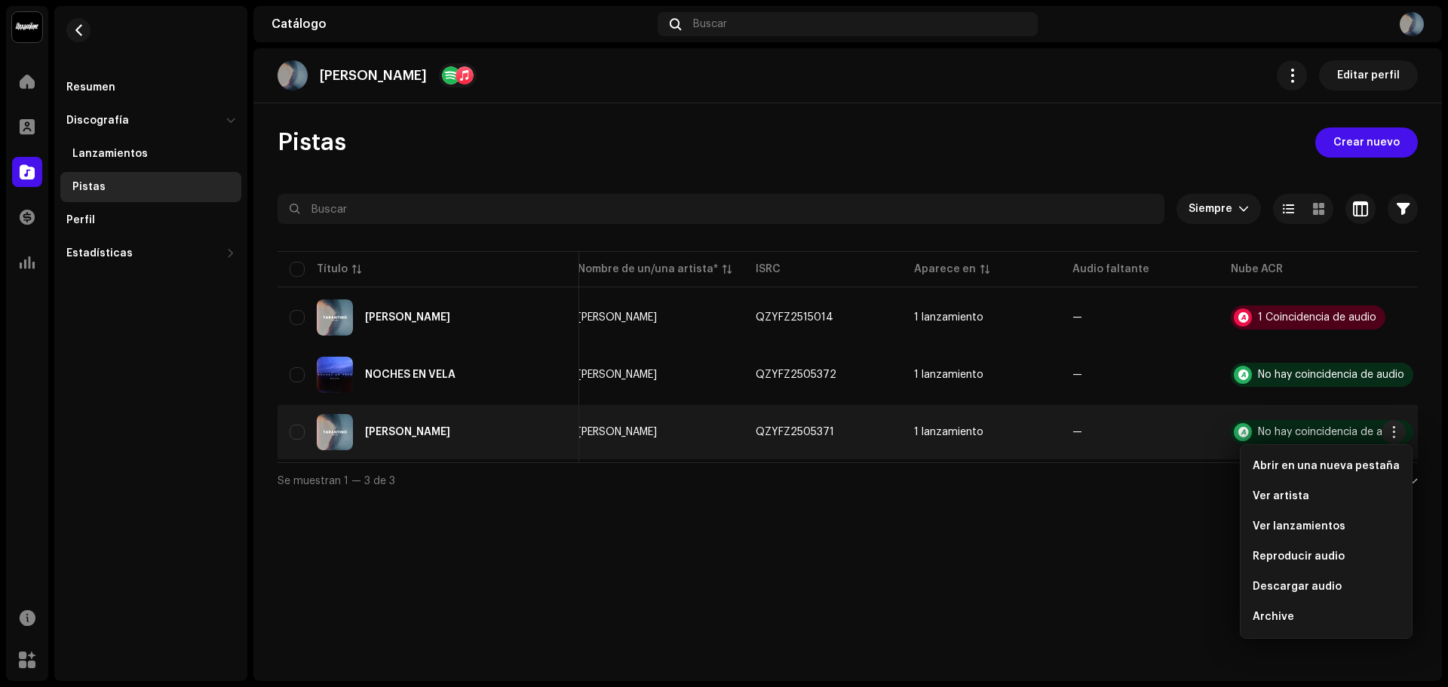
click at [1189, 587] on div "[PERSON_NAME] Editar perfil Pistas Crear nuevo Siempre Seleccionado 0 Opciones …" at bounding box center [847, 364] width 1189 height 633
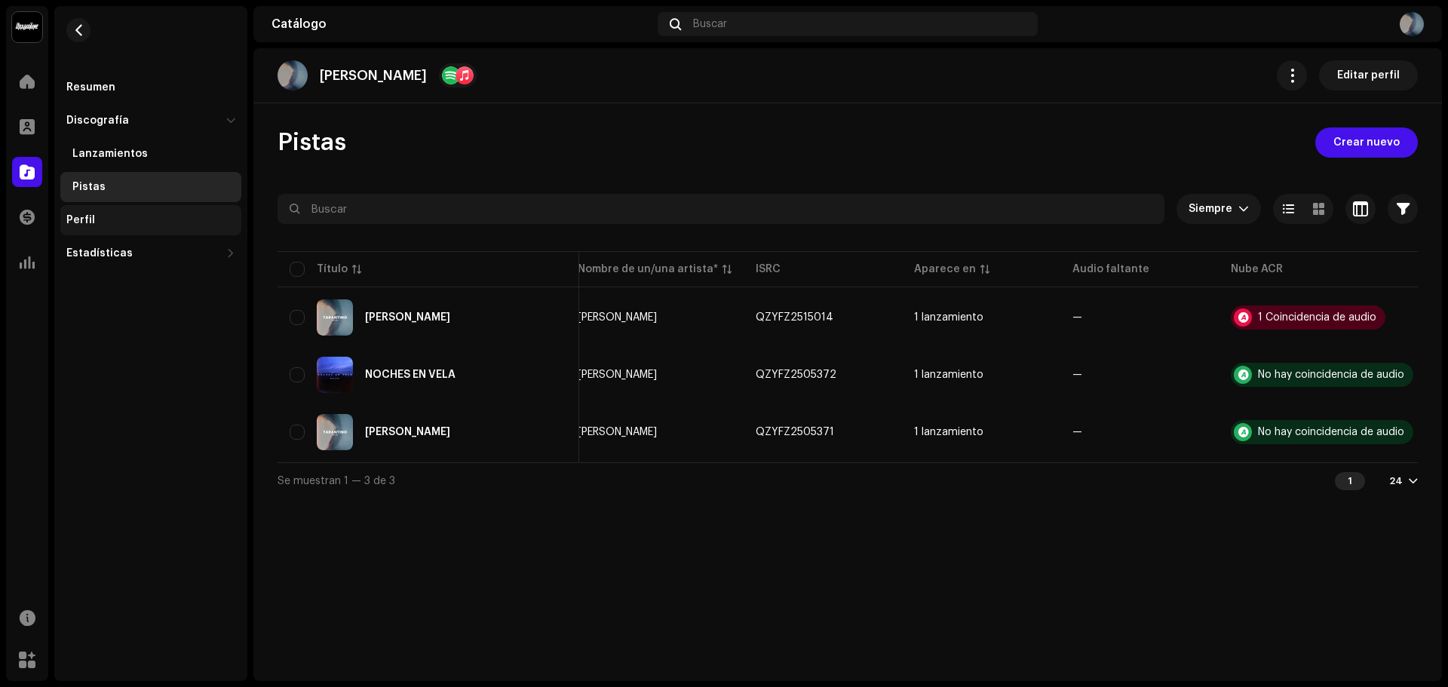
click at [123, 226] on div "Perfil" at bounding box center [150, 220] width 181 height 30
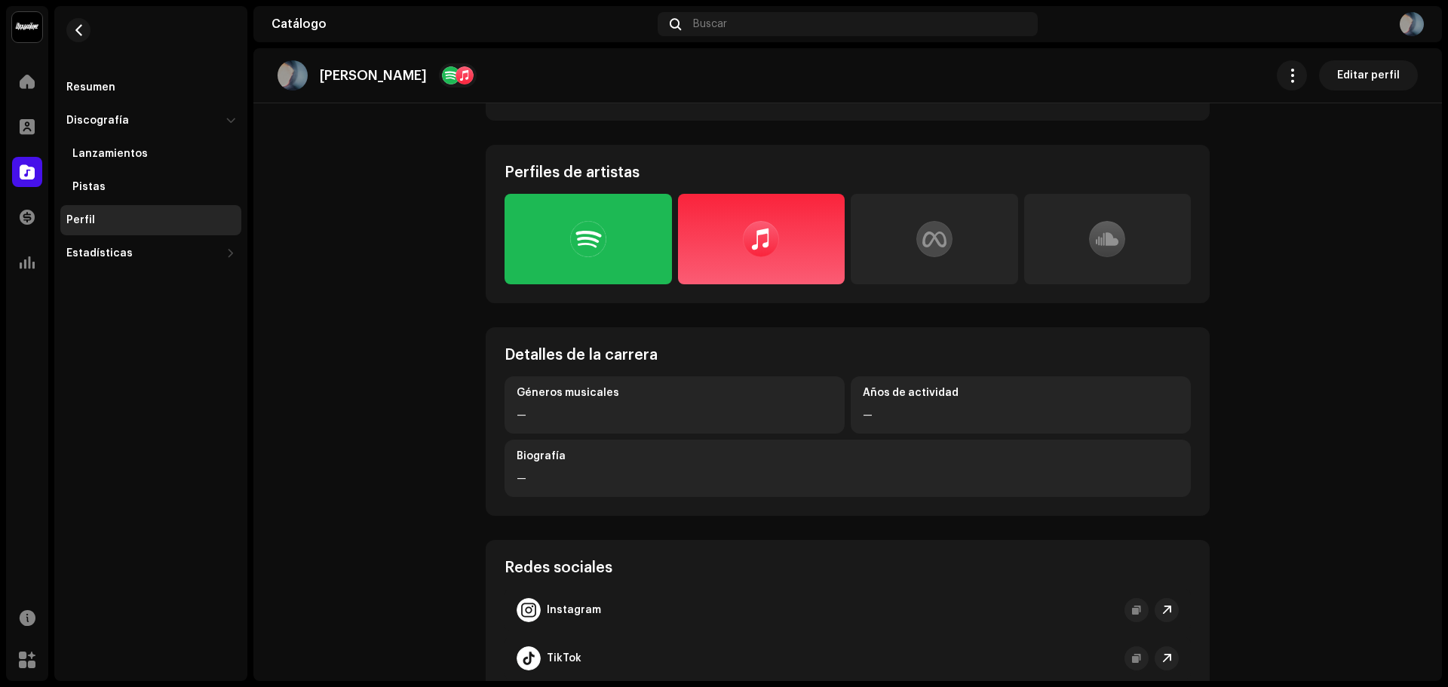
scroll to position [415, 0]
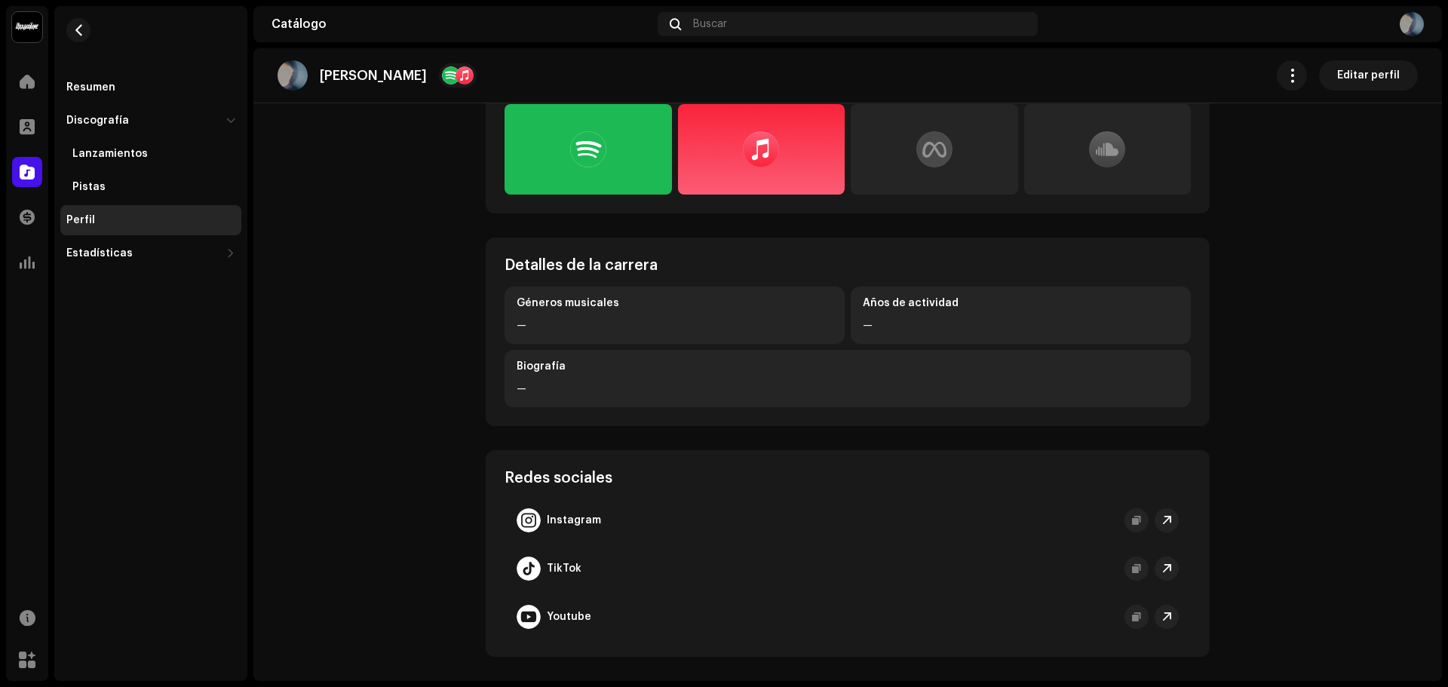
click at [570, 519] on strong "Instagram" at bounding box center [574, 521] width 54 height 12
click at [556, 621] on strong "Youtube" at bounding box center [569, 617] width 45 height 12
click at [549, 563] on strong "TikTok" at bounding box center [564, 569] width 35 height 12
